Goal: Task Accomplishment & Management: Manage account settings

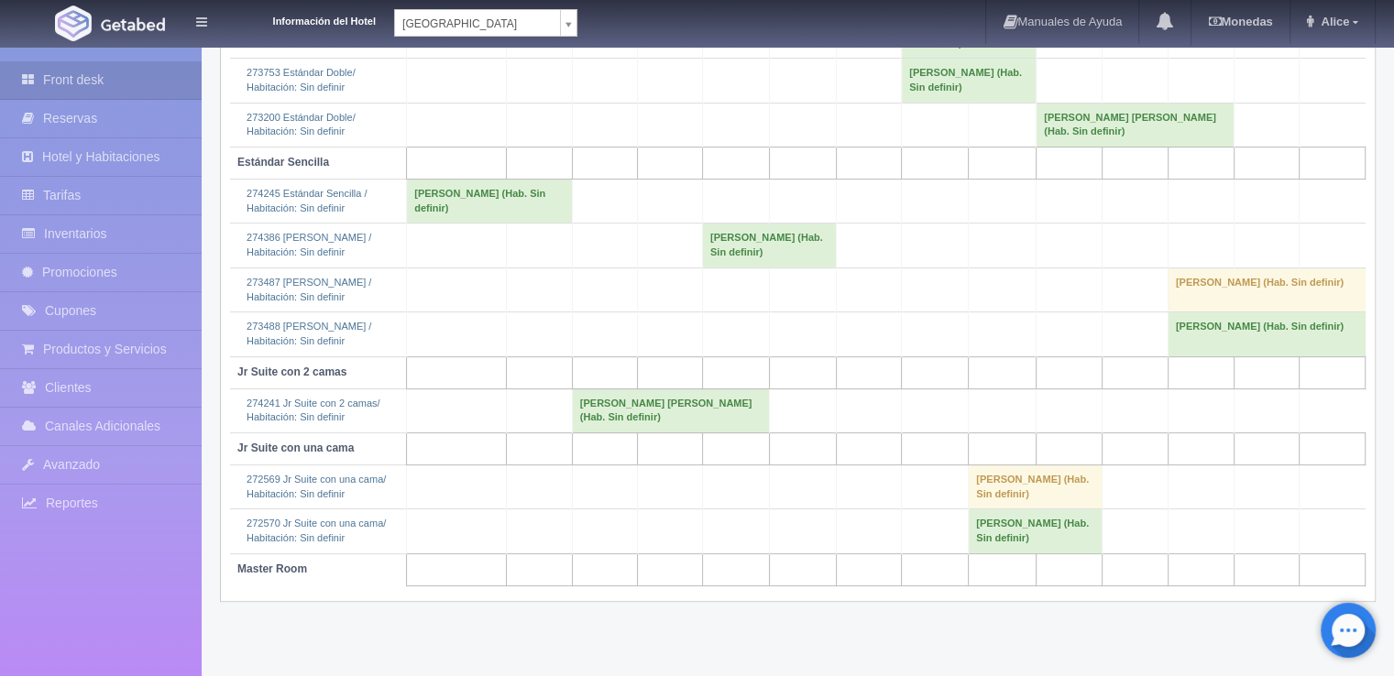
scroll to position [434, 0]
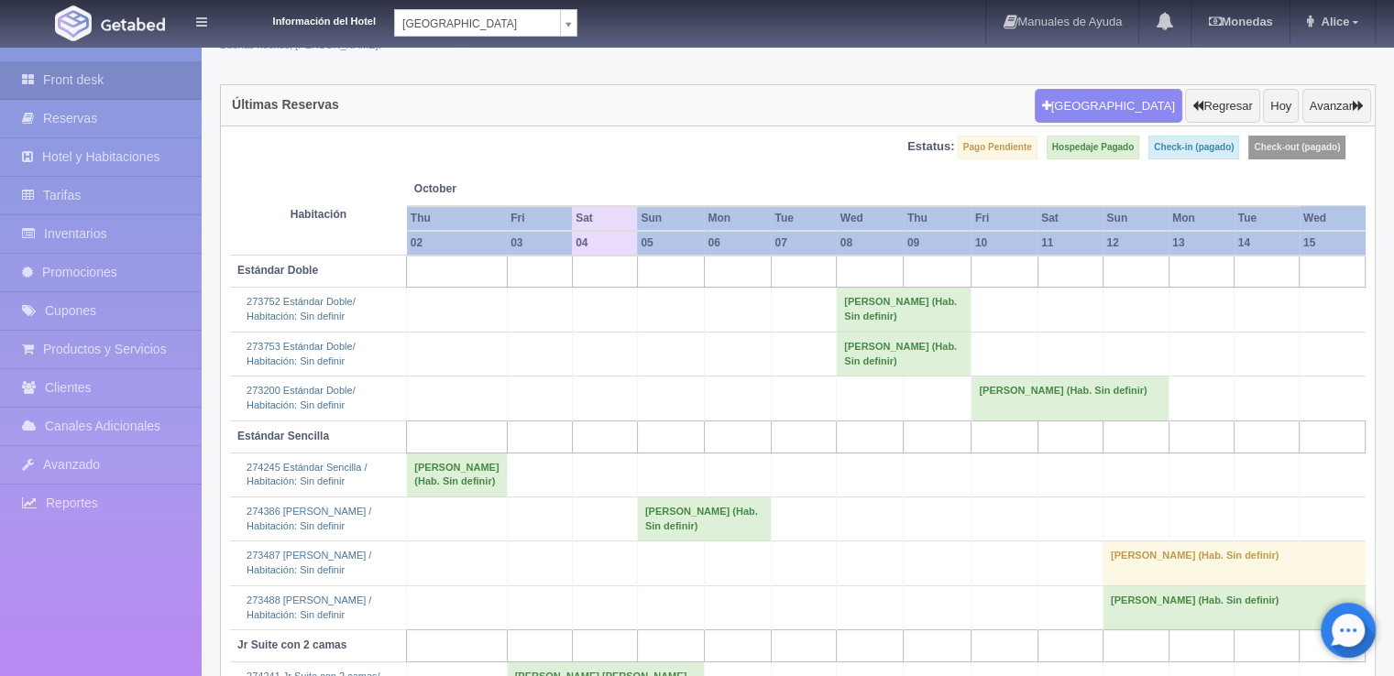
scroll to position [101, 0]
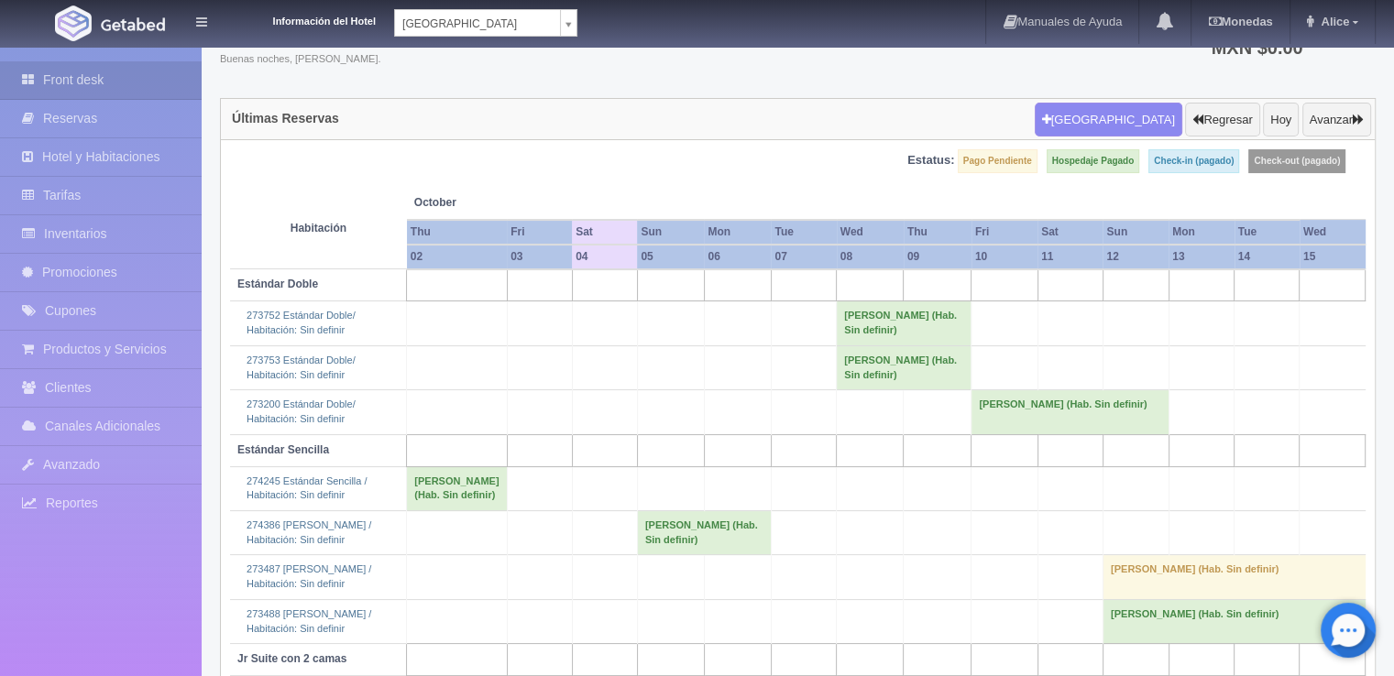
click at [507, 257] on th "03" at bounding box center [539, 257] width 65 height 25
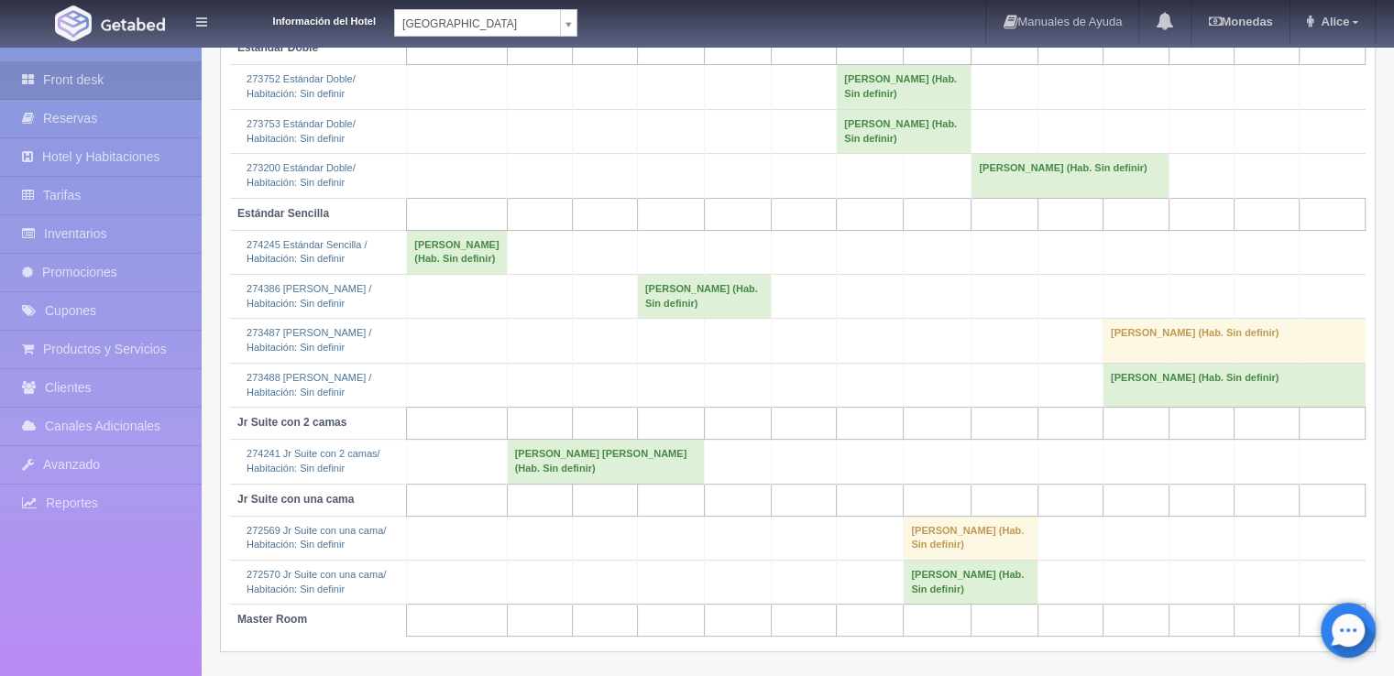
scroll to position [376, 0]
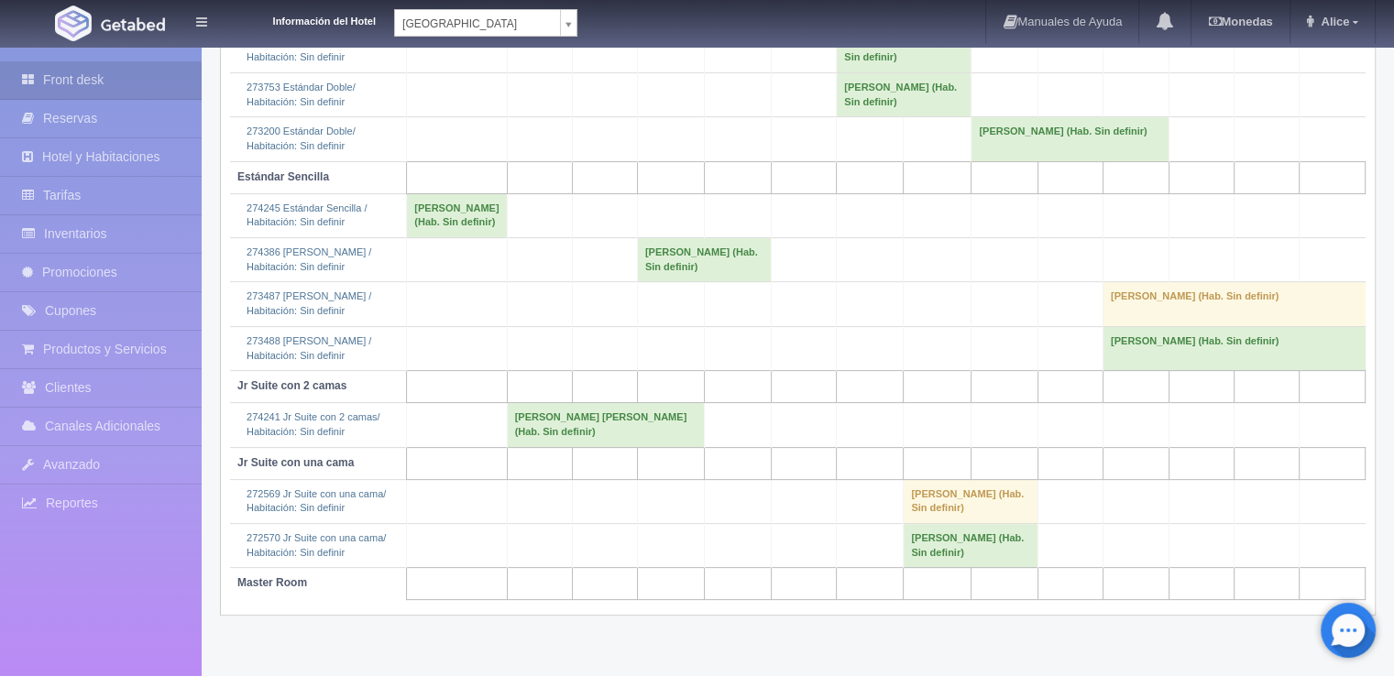
click at [533, 27] on body "Información del Hotel [GEOGRAPHIC_DATA] Campeche [GEOGRAPHIC_DATA] Campeche [GE…" at bounding box center [697, 174] width 1394 height 1004
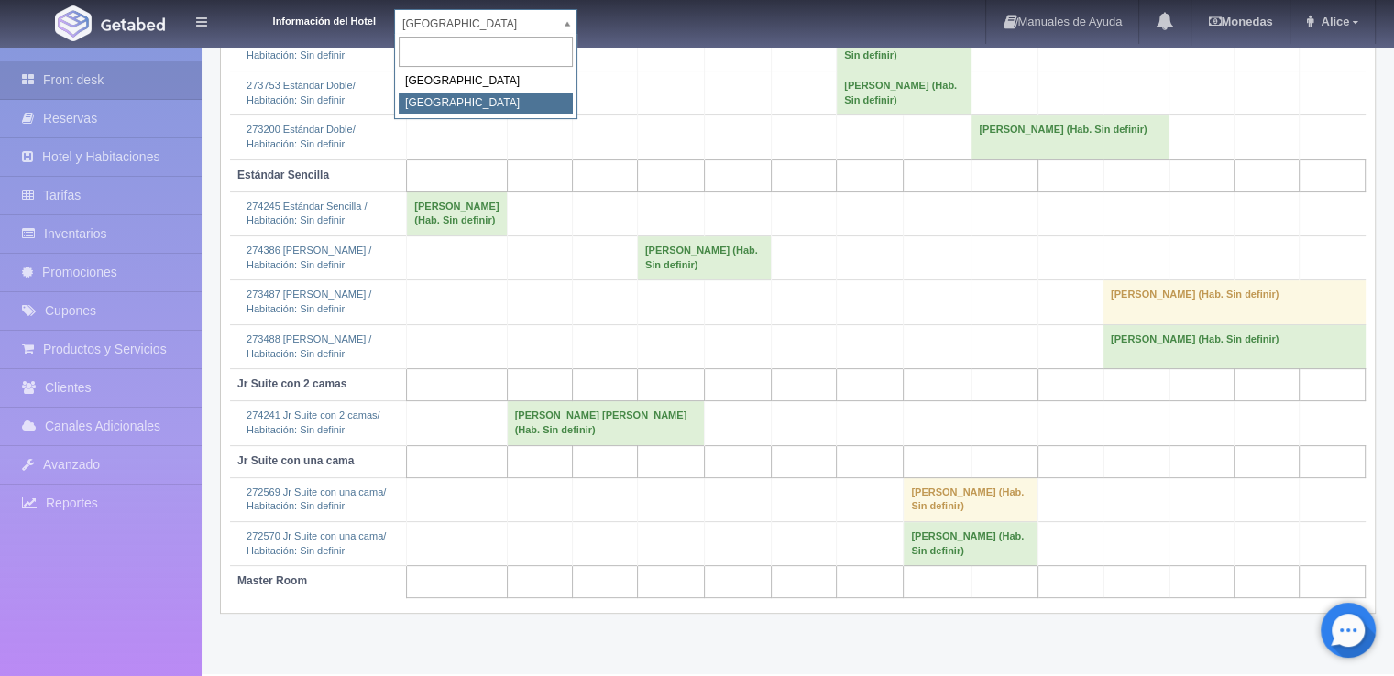
select select "375"
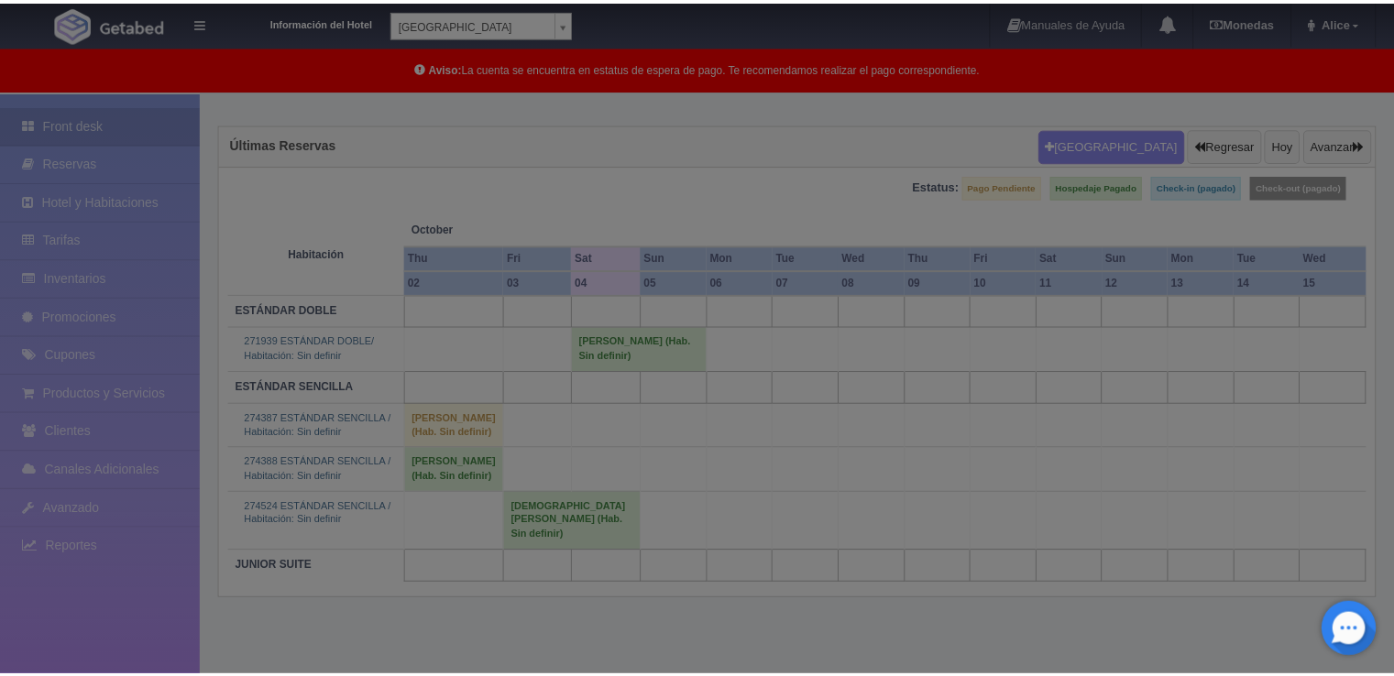
scroll to position [121, 0]
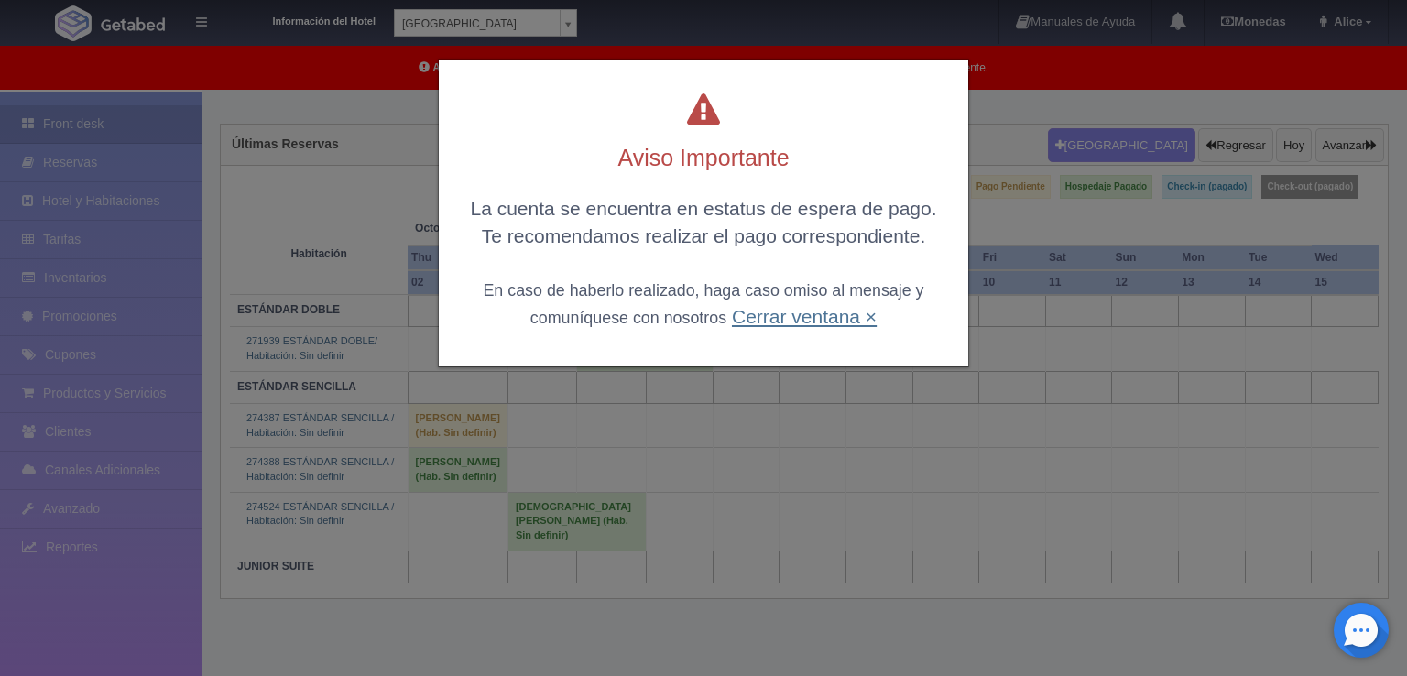
click at [738, 318] on link "Cerrar ventana ×" at bounding box center [804, 316] width 145 height 21
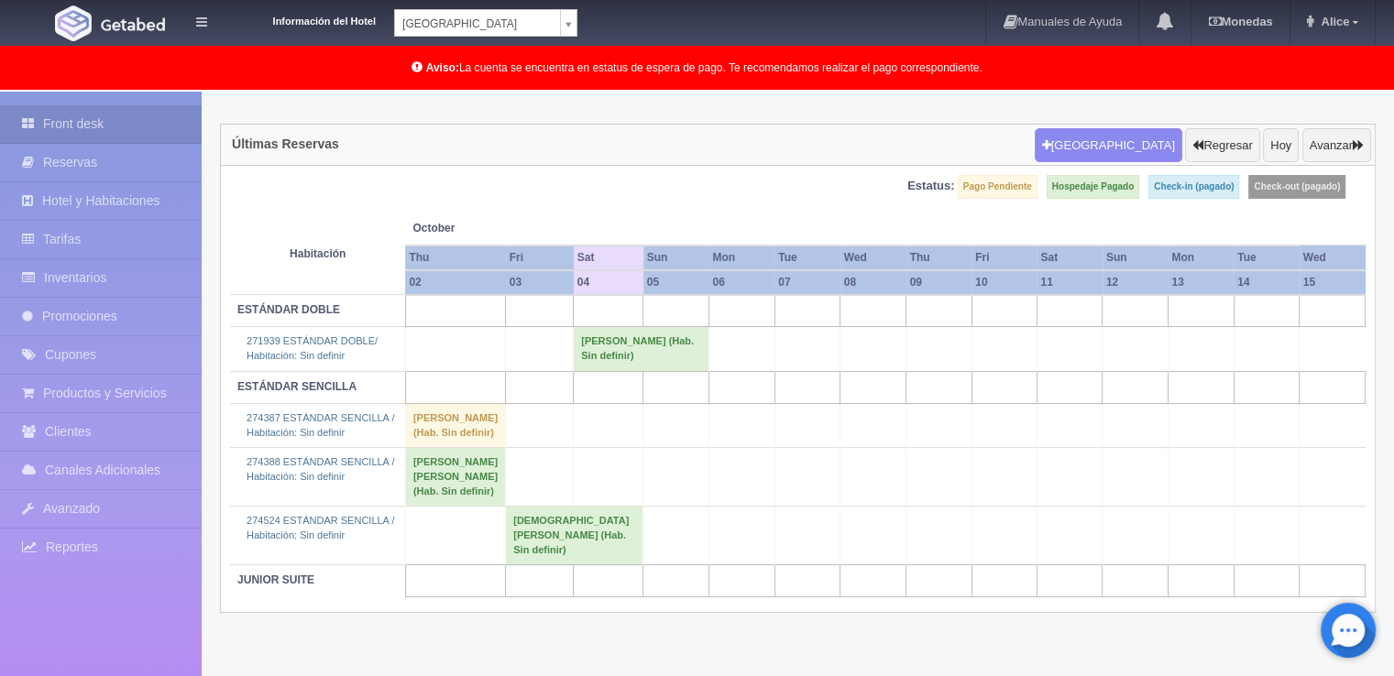
scroll to position [123, 0]
